Goal: Find specific page/section: Find specific page/section

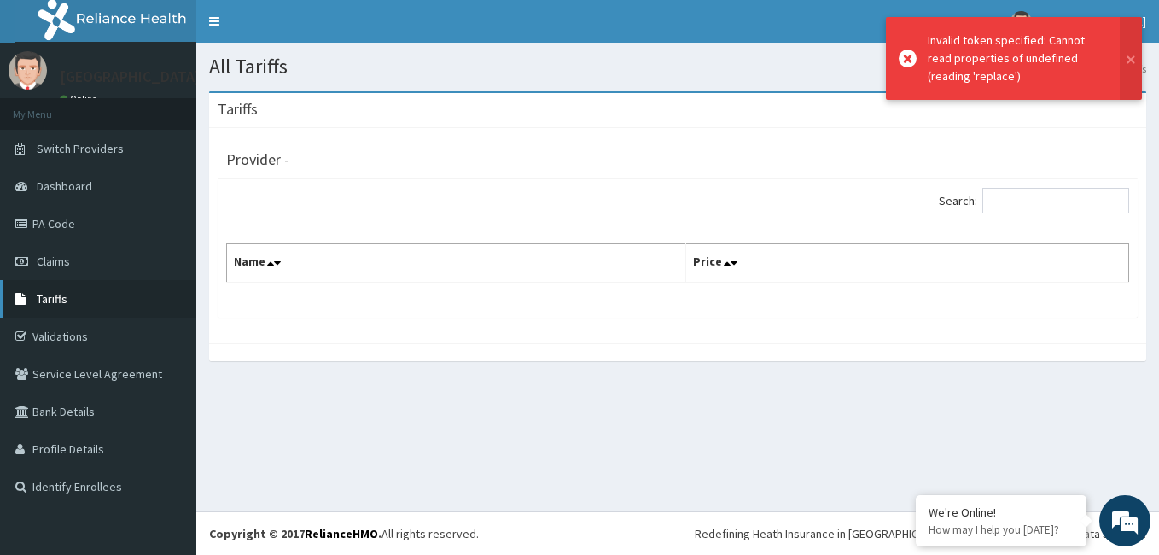
click at [142, 299] on link "Tariffs" at bounding box center [98, 299] width 196 height 38
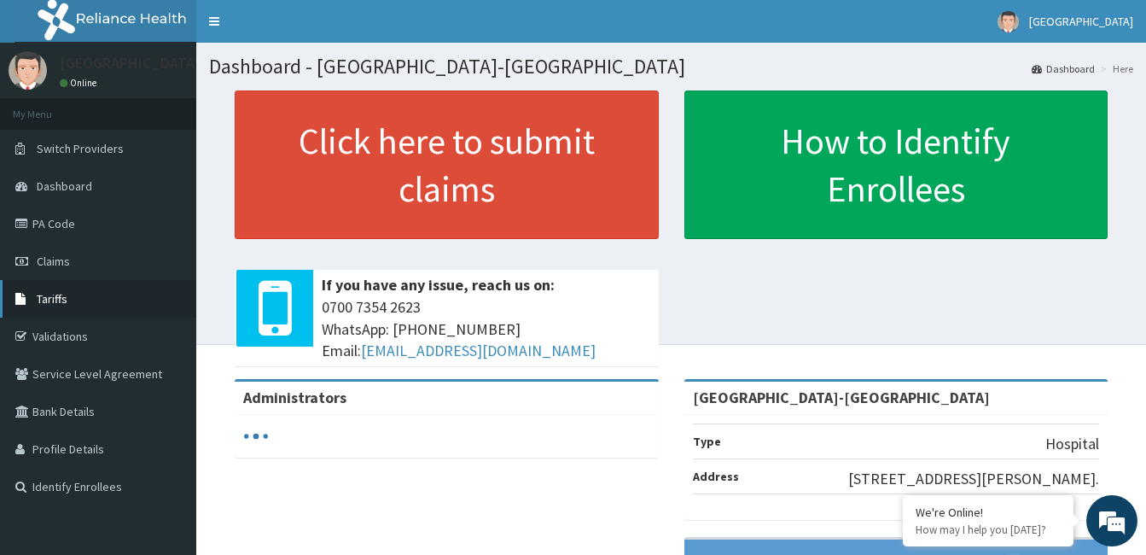
click at [77, 297] on link "Tariffs" at bounding box center [98, 299] width 196 height 38
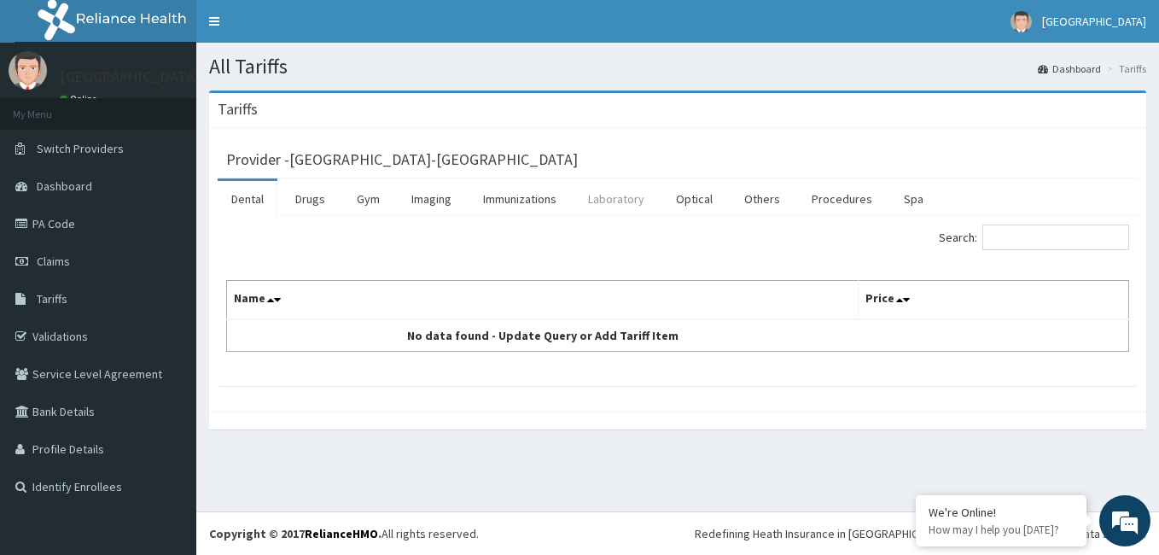
click at [637, 201] on link "Laboratory" at bounding box center [616, 199] width 84 height 36
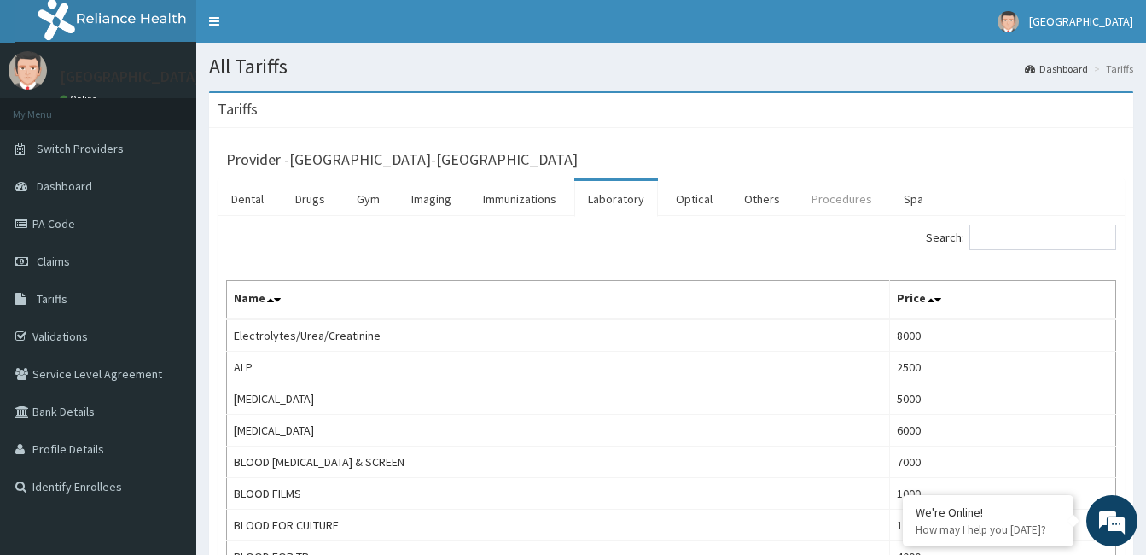
click at [845, 204] on link "Procedures" at bounding box center [842, 199] width 88 height 36
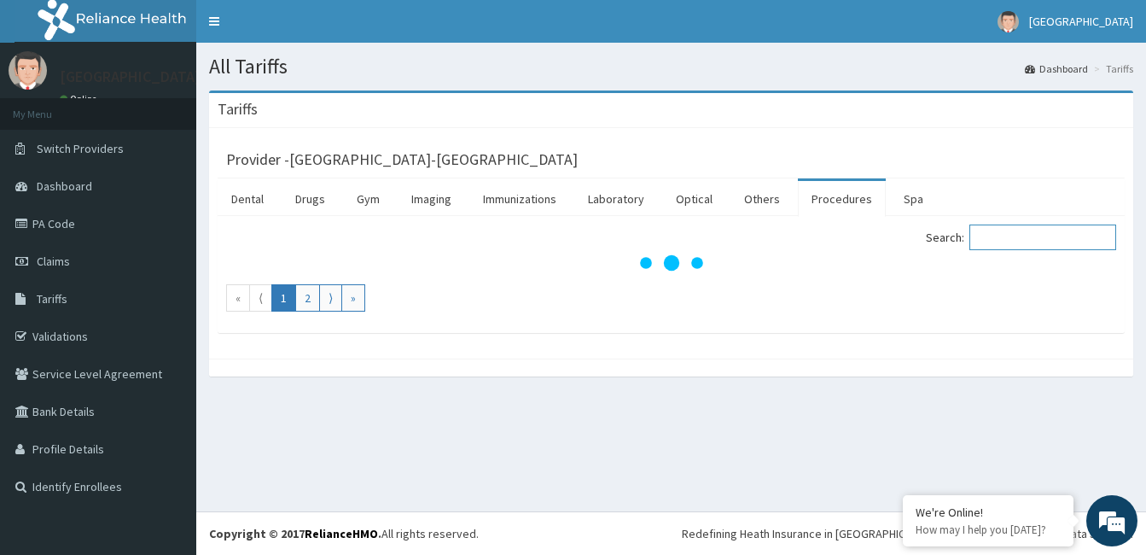
click at [1061, 236] on input "Search:" at bounding box center [1042, 237] width 147 height 26
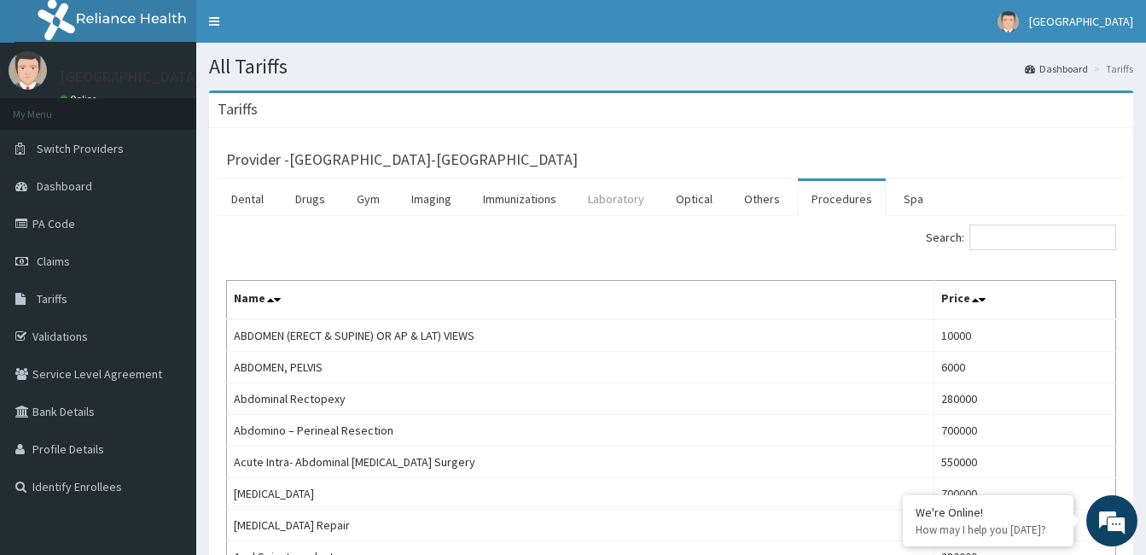
click at [619, 196] on link "Laboratory" at bounding box center [616, 199] width 84 height 36
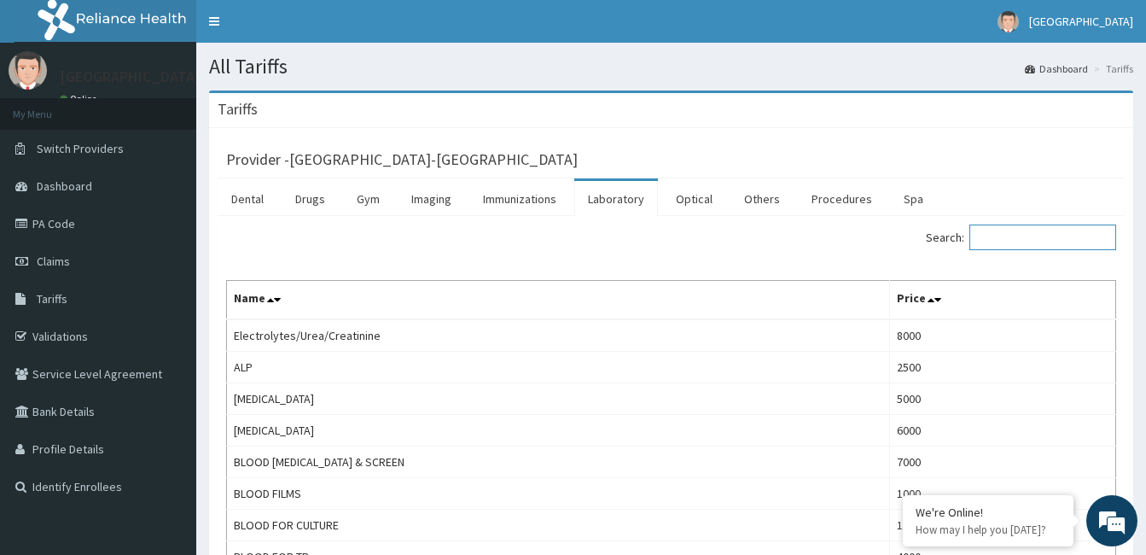
click at [1061, 236] on input "Search:" at bounding box center [1042, 237] width 147 height 26
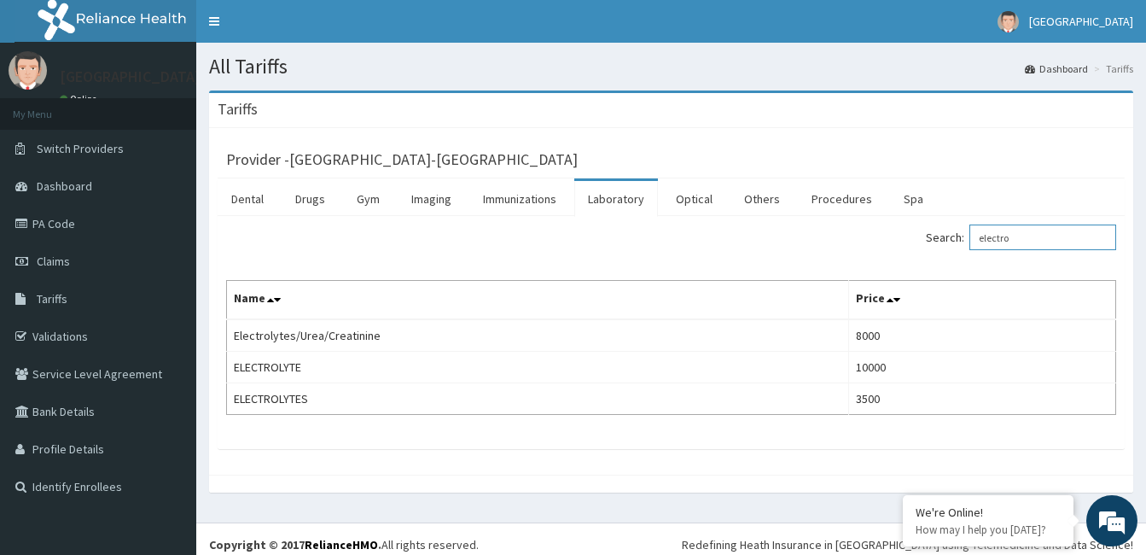
type input "electro"
click at [135, 227] on link "PA Code" at bounding box center [98, 224] width 196 height 38
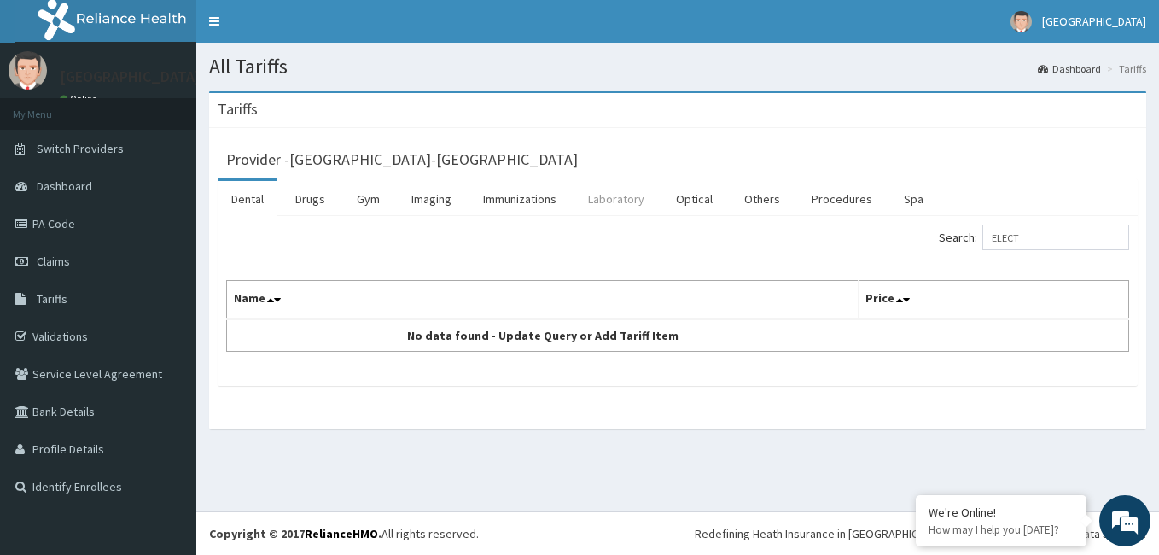
type input "ELECT"
click at [614, 199] on link "Laboratory" at bounding box center [616, 199] width 84 height 36
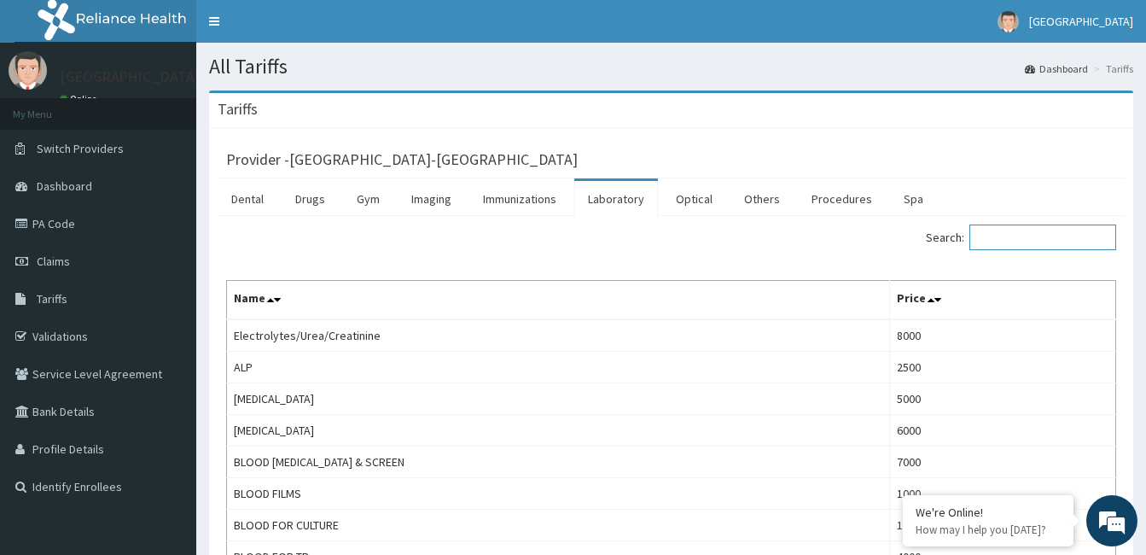
click at [1000, 228] on input "Search:" at bounding box center [1042, 237] width 147 height 26
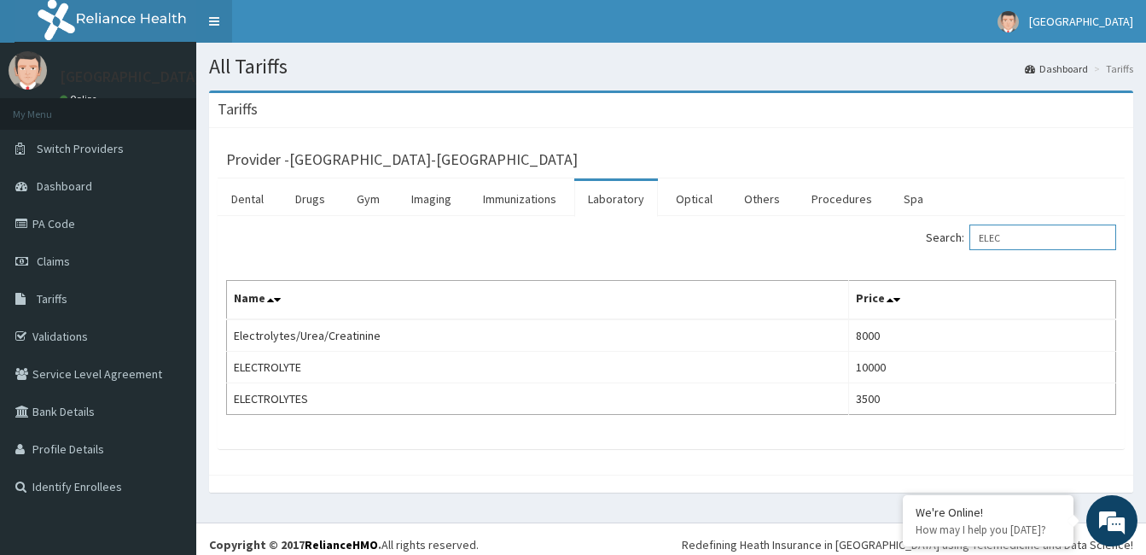
type input "ELEC"
click at [213, 24] on link "Toggle navigation" at bounding box center [214, 21] width 36 height 43
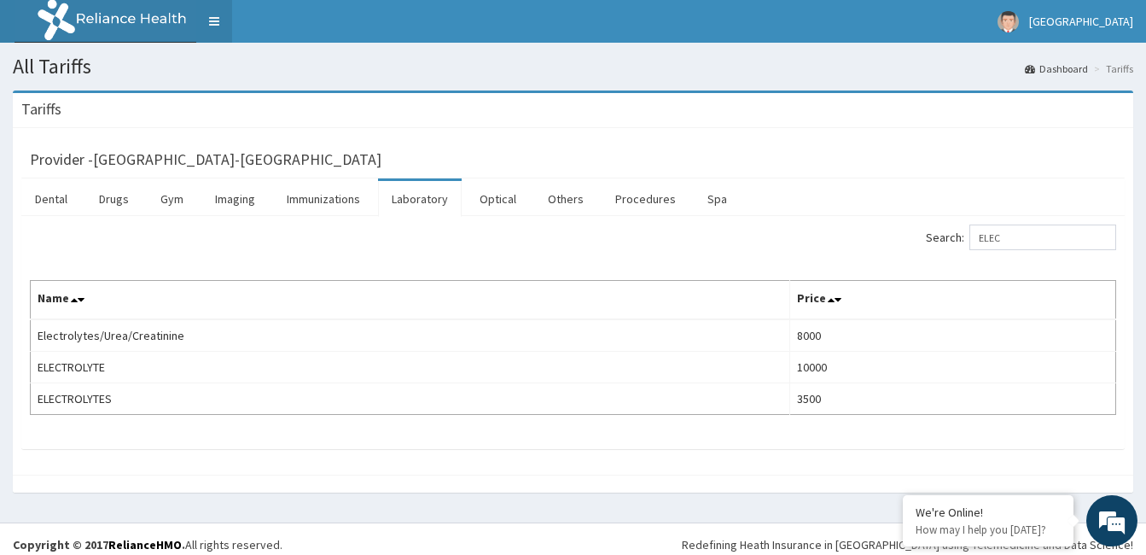
click at [213, 18] on link "Toggle navigation" at bounding box center [214, 21] width 36 height 43
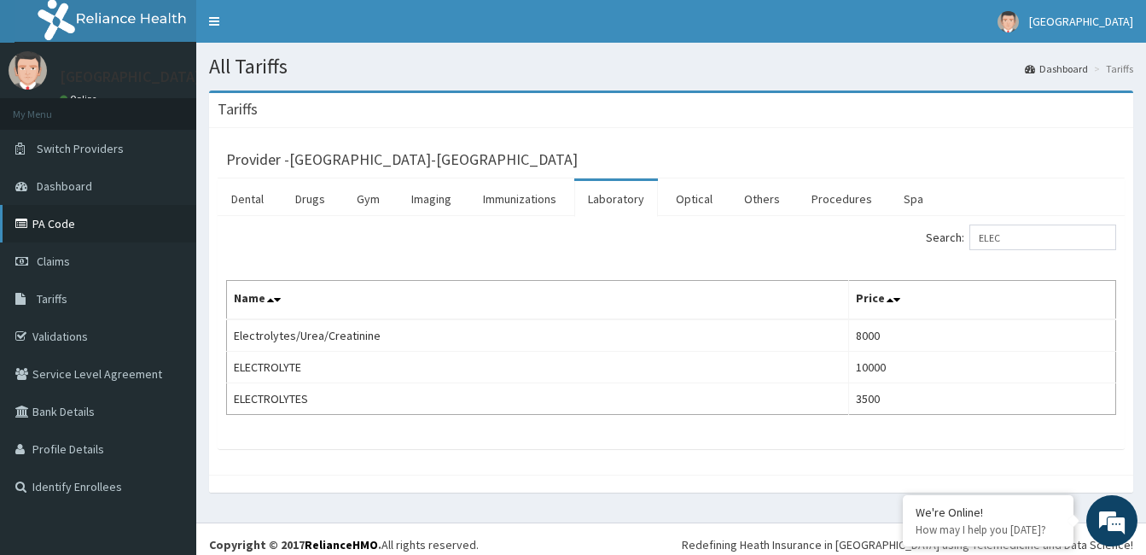
click at [125, 210] on link "PA Code" at bounding box center [98, 224] width 196 height 38
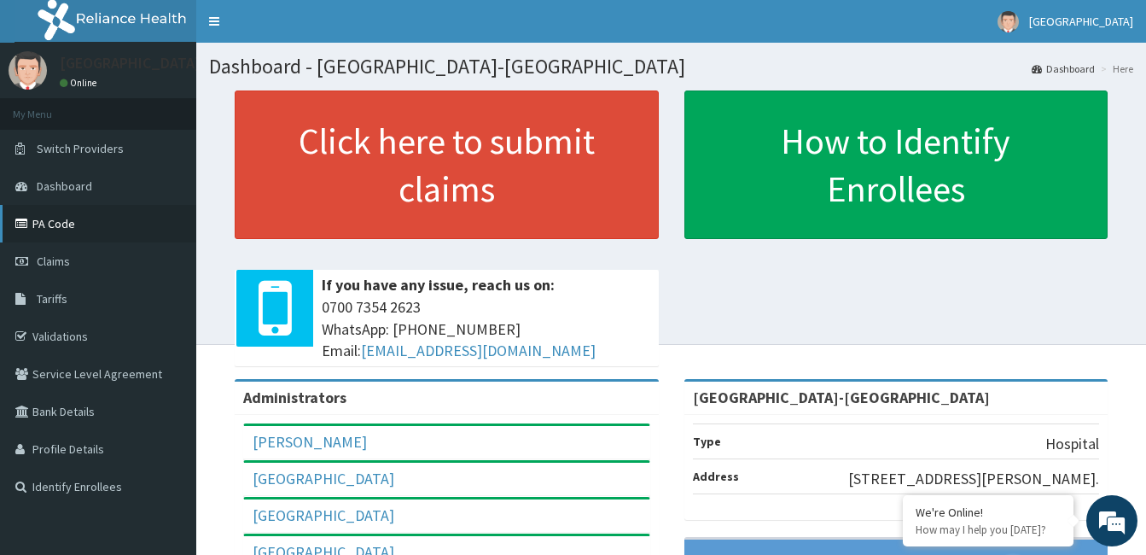
click at [147, 216] on link "PA Code" at bounding box center [98, 224] width 196 height 38
